Goal: Obtain resource: Obtain resource

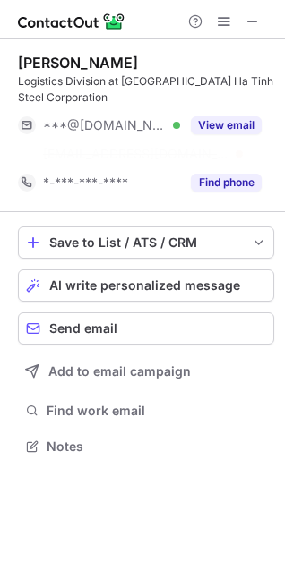
scroll to position [405, 285]
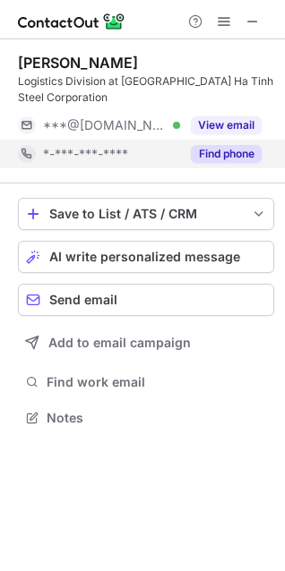
click at [209, 152] on button "Find phone" at bounding box center [226, 154] width 71 height 18
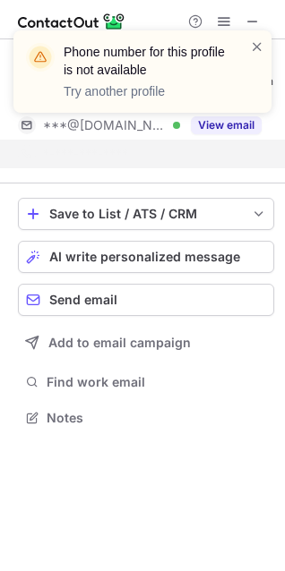
scroll to position [376, 285]
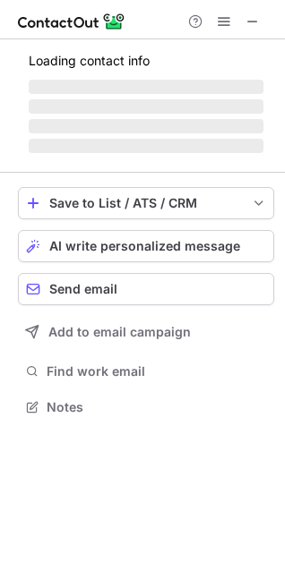
scroll to position [405, 285]
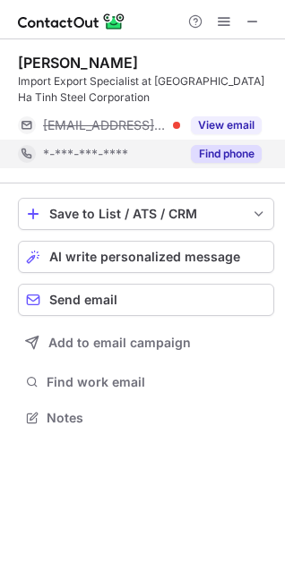
click at [233, 158] on button "Find phone" at bounding box center [226, 154] width 71 height 18
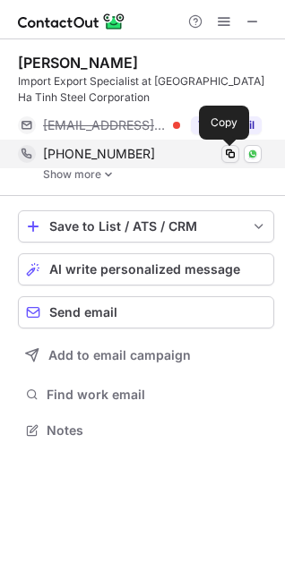
click at [228, 153] on span at bounding box center [230, 154] width 14 height 14
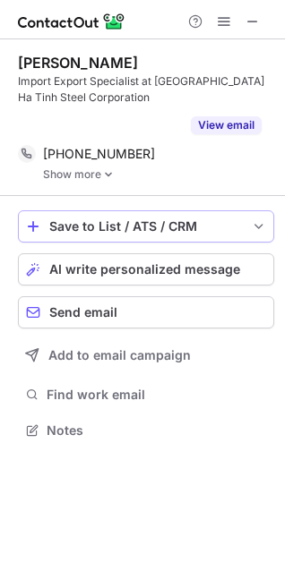
scroll to position [389, 285]
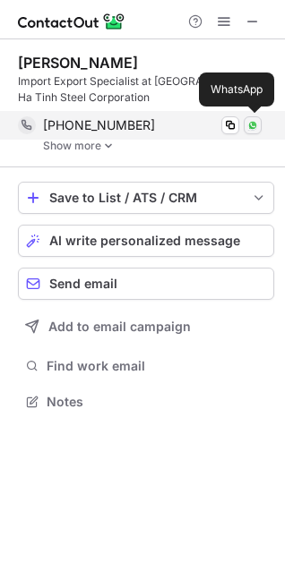
click at [255, 128] on img at bounding box center [252, 125] width 11 height 11
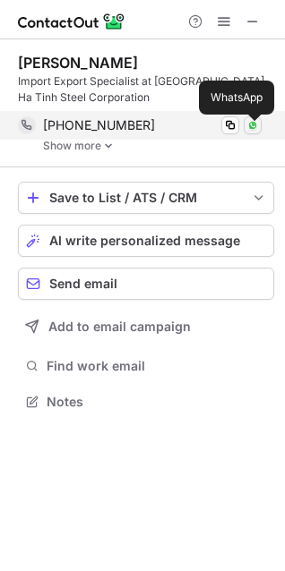
click at [251, 127] on img at bounding box center [252, 125] width 11 height 11
click at [254, 128] on img at bounding box center [252, 125] width 11 height 11
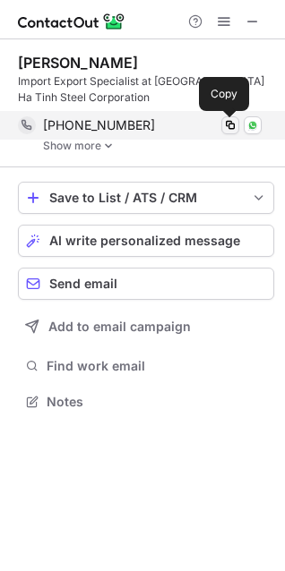
click at [234, 129] on span at bounding box center [230, 125] width 14 height 14
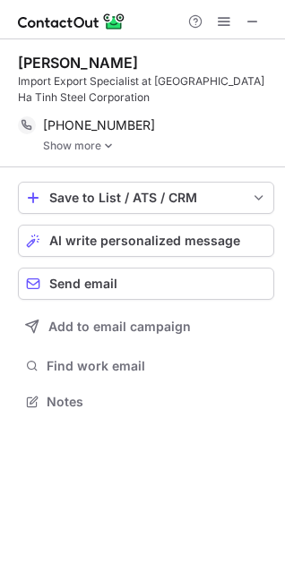
click at [107, 147] on img at bounding box center [108, 146] width 11 height 13
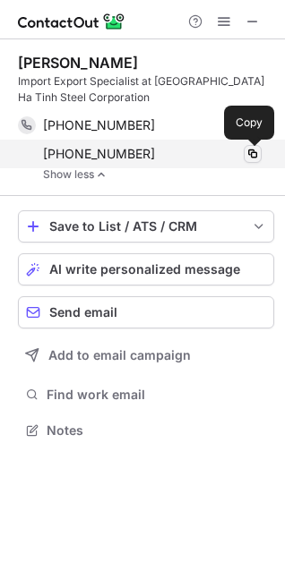
click at [250, 158] on span at bounding box center [252, 154] width 14 height 14
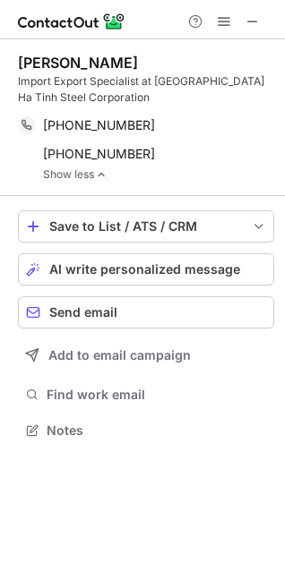
click at [88, 176] on link "Show less" at bounding box center [158, 174] width 231 height 13
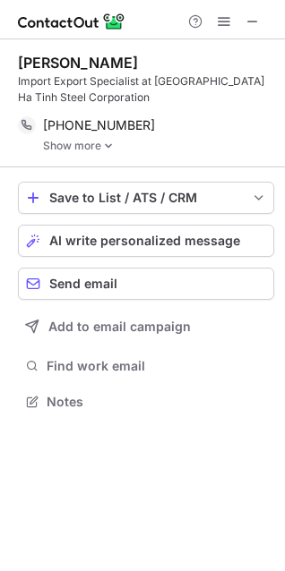
click at [90, 147] on link "Show more" at bounding box center [158, 146] width 231 height 13
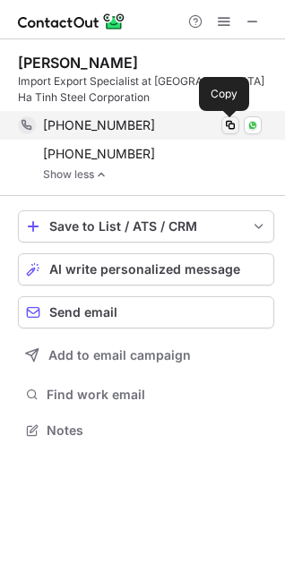
click at [231, 125] on span at bounding box center [230, 125] width 14 height 14
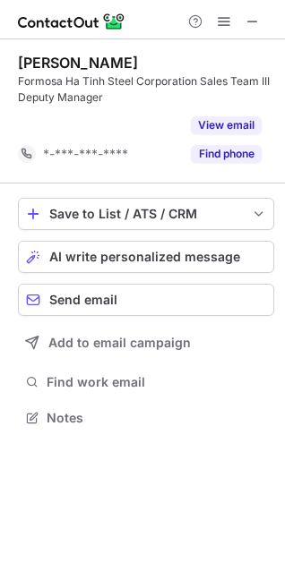
scroll to position [376, 285]
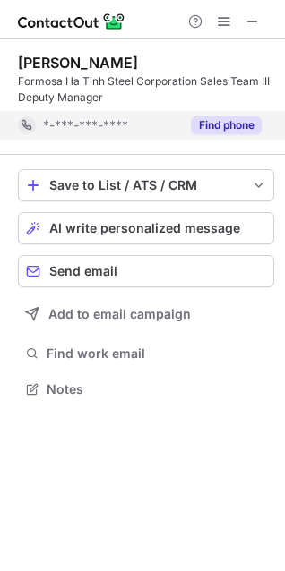
click at [215, 133] on button "Find phone" at bounding box center [226, 125] width 71 height 18
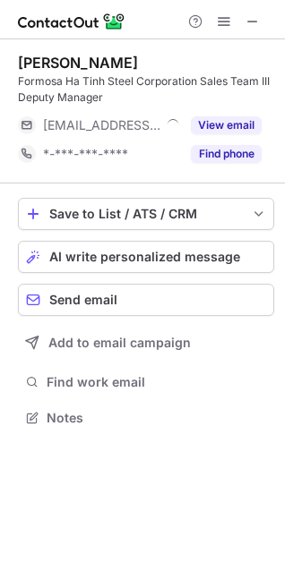
scroll to position [405, 285]
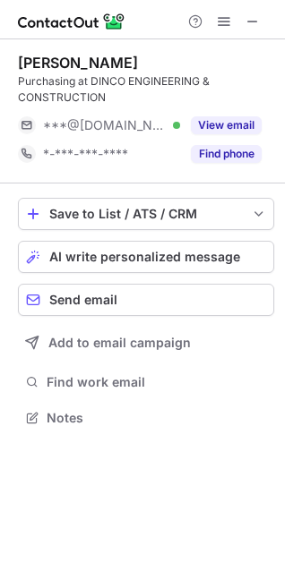
scroll to position [405, 285]
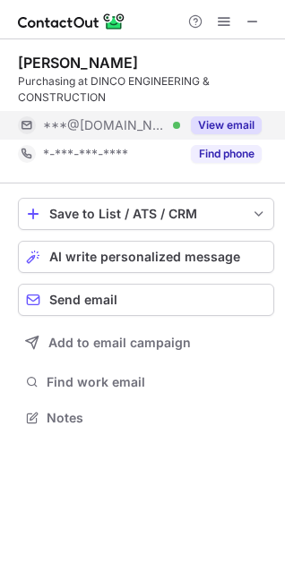
click at [224, 155] on button "Find phone" at bounding box center [226, 154] width 71 height 18
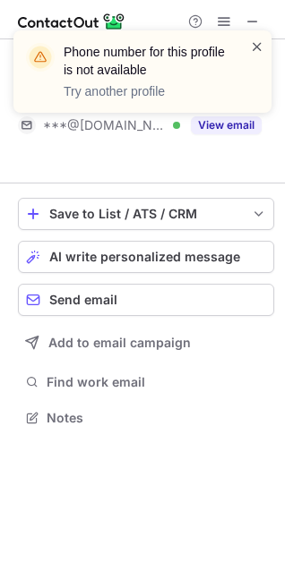
scroll to position [376, 285]
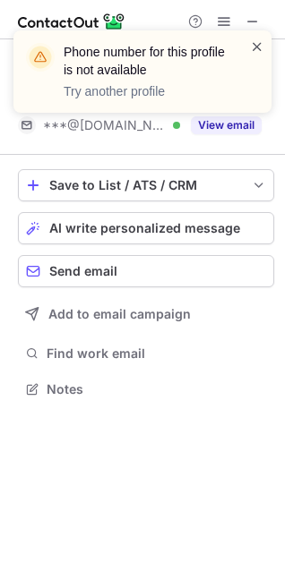
click at [254, 47] on span at bounding box center [257, 47] width 14 height 18
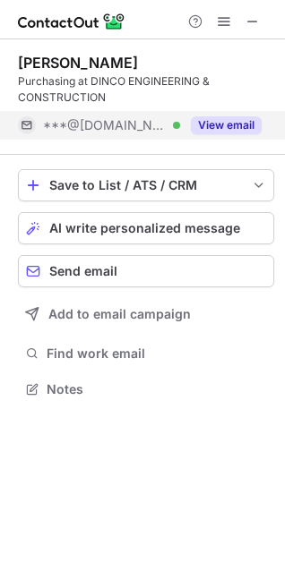
click at [219, 129] on button "View email" at bounding box center [226, 125] width 71 height 18
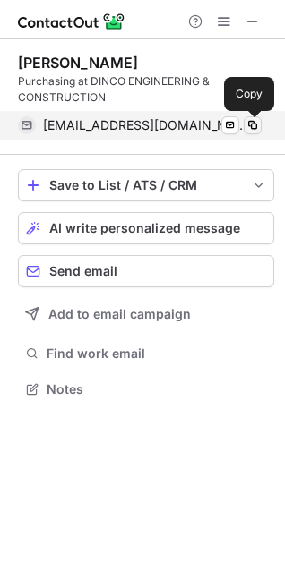
click at [253, 131] on span at bounding box center [252, 125] width 14 height 14
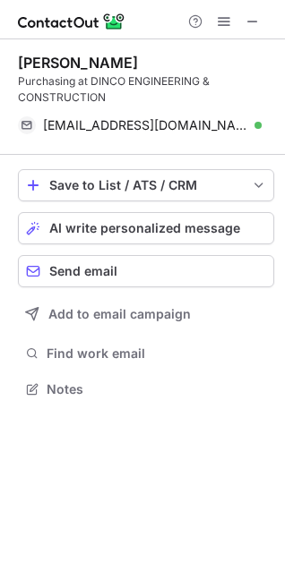
scroll to position [376, 285]
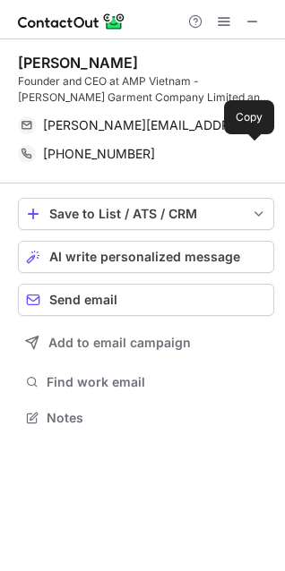
scroll to position [405, 285]
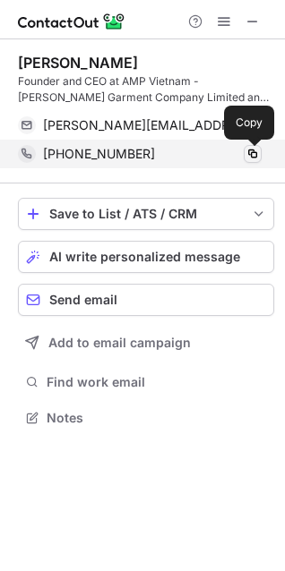
click at [245, 156] on span at bounding box center [252, 154] width 14 height 14
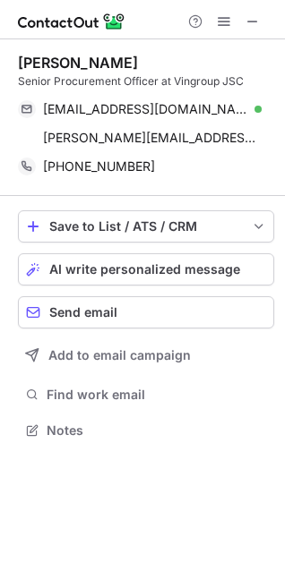
scroll to position [418, 285]
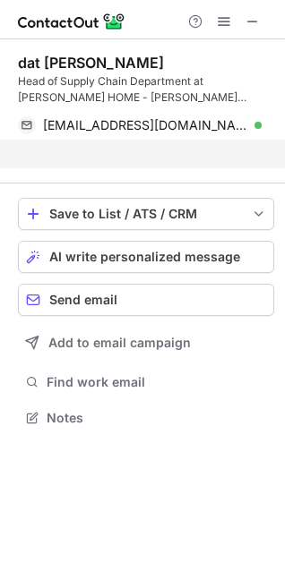
scroll to position [376, 285]
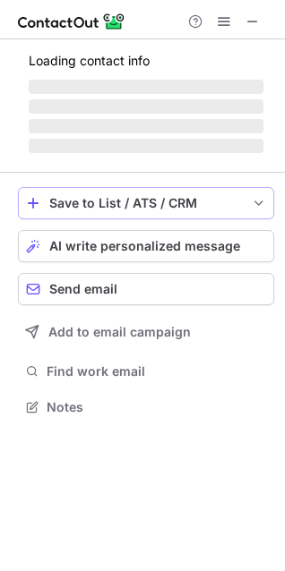
scroll to position [9, 8]
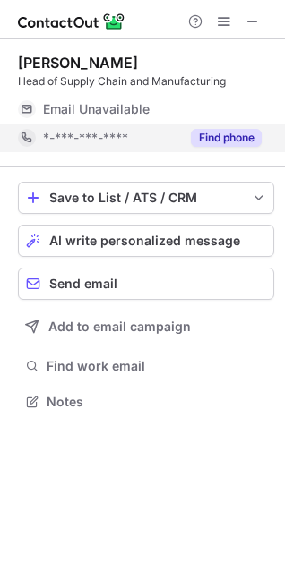
click at [228, 138] on button "Find phone" at bounding box center [226, 138] width 71 height 18
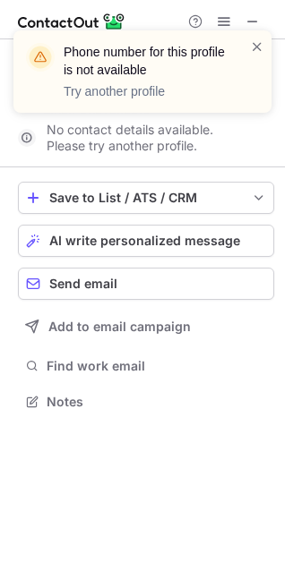
scroll to position [361, 285]
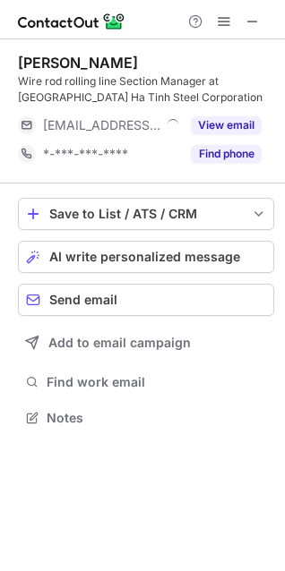
scroll to position [405, 285]
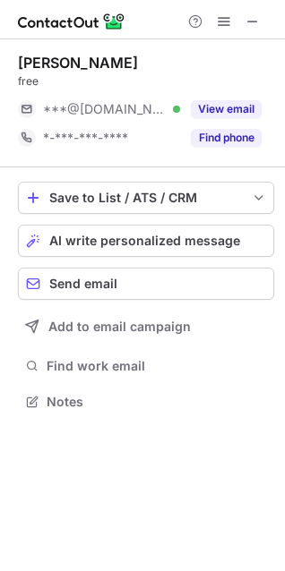
scroll to position [390, 285]
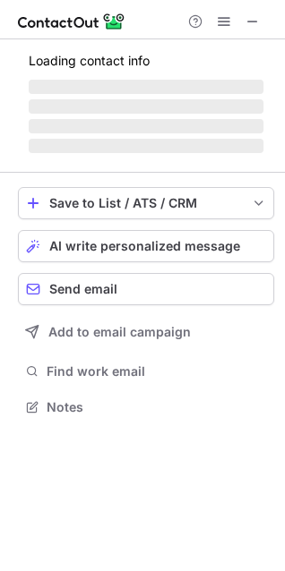
scroll to position [405, 285]
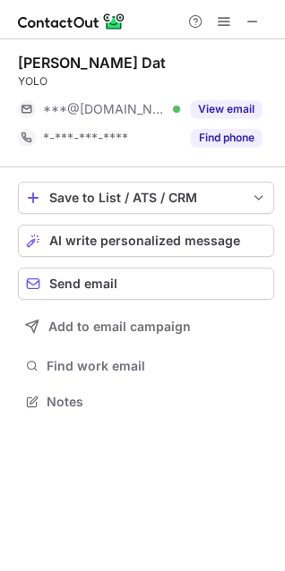
scroll to position [9, 8]
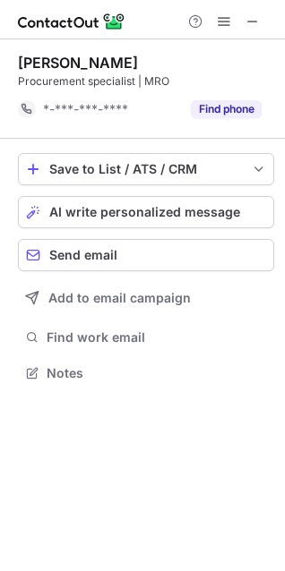
scroll to position [361, 285]
